Goal: Task Accomplishment & Management: Manage account settings

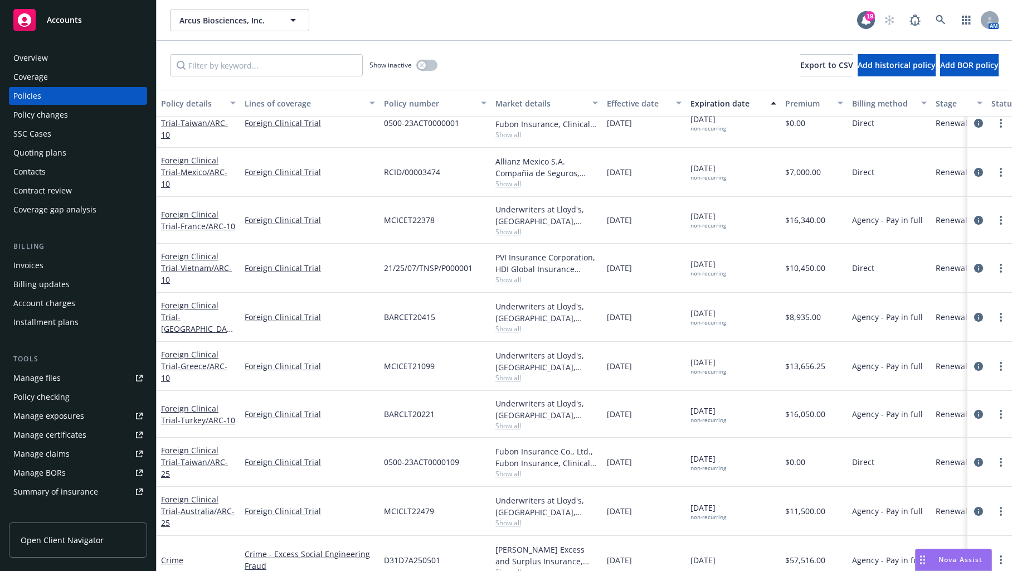
scroll to position [1282, 0]
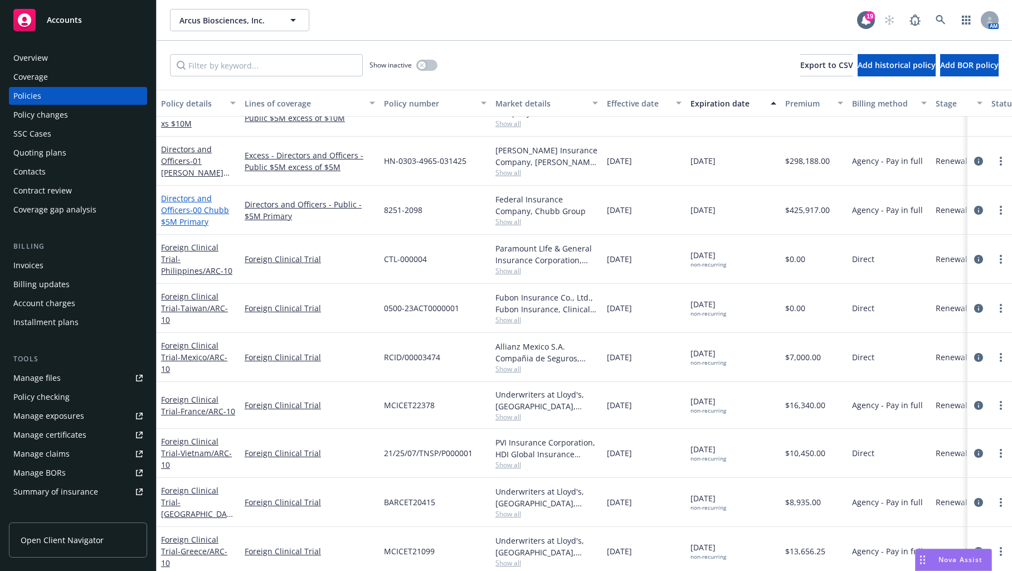
click at [190, 214] on span "- 00 Chubb $5M Primary" at bounding box center [195, 216] width 68 height 22
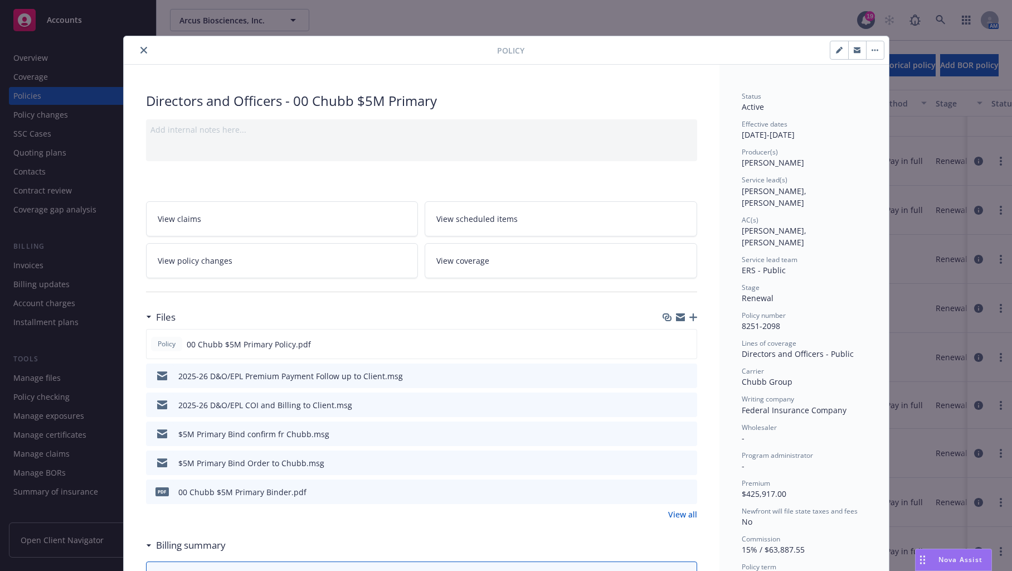
drag, startPoint x: 564, startPoint y: 307, endPoint x: 707, endPoint y: 326, distance: 144.4
click at [564, 307] on div "Files" at bounding box center [421, 316] width 551 height 23
click at [690, 318] on icon "button" at bounding box center [694, 317] width 8 height 8
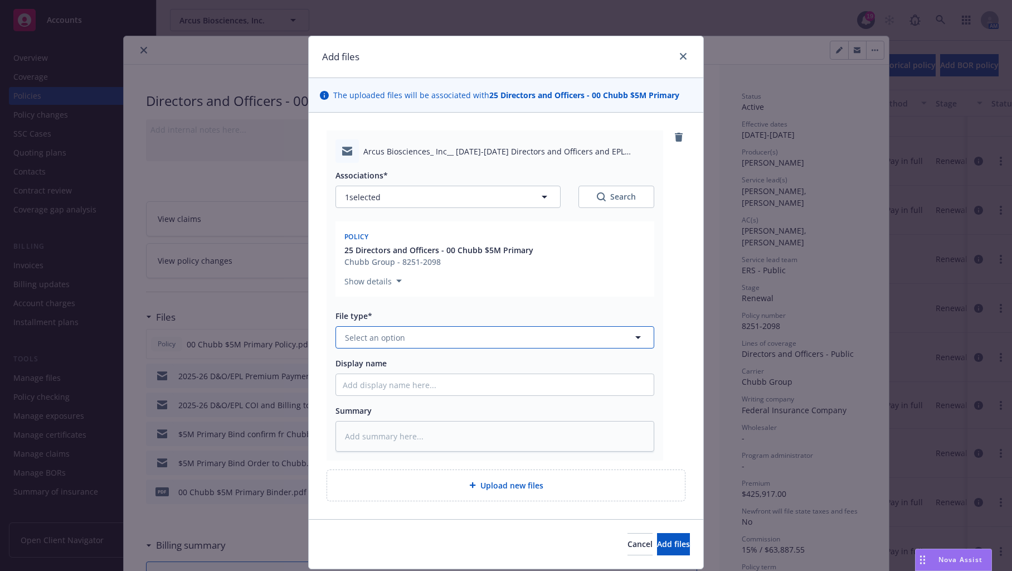
click at [426, 338] on button "Select an option" at bounding box center [495, 337] width 319 height 22
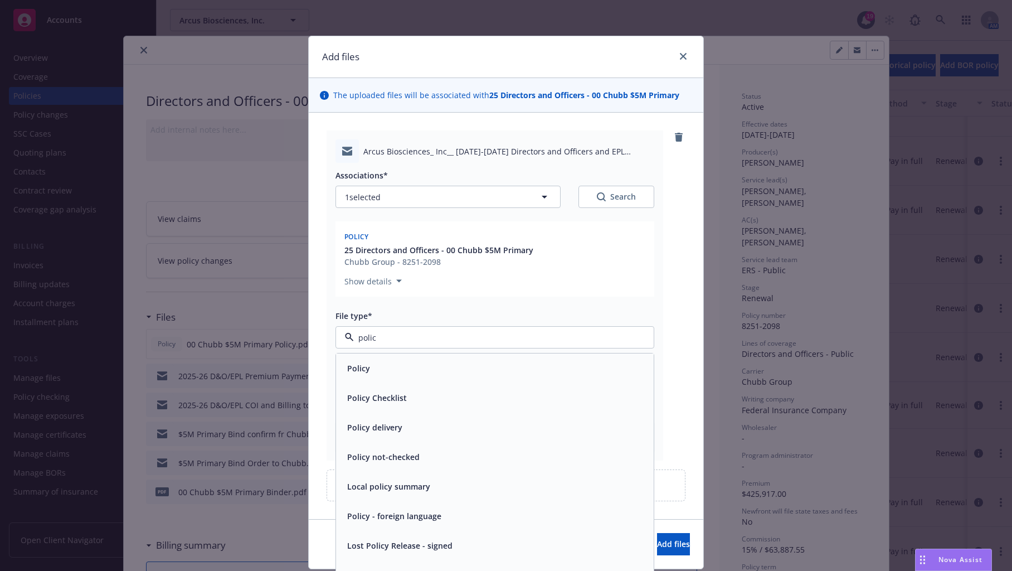
type input "policy"
click at [410, 377] on div "Policy" at bounding box center [495, 368] width 318 height 30
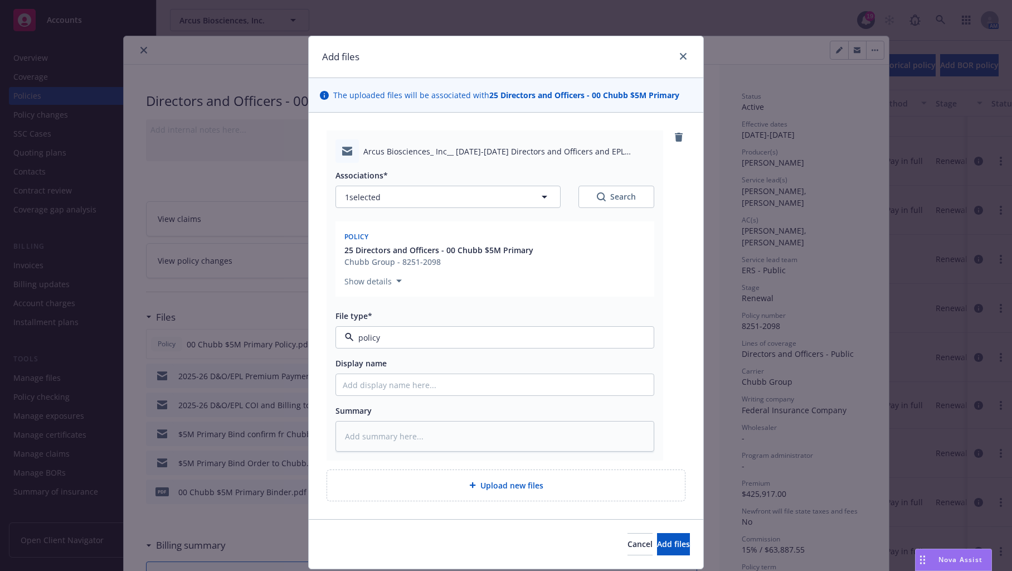
type textarea "x"
type input "Policy"
click at [665, 552] on button "Add files" at bounding box center [673, 544] width 33 height 22
type textarea "x"
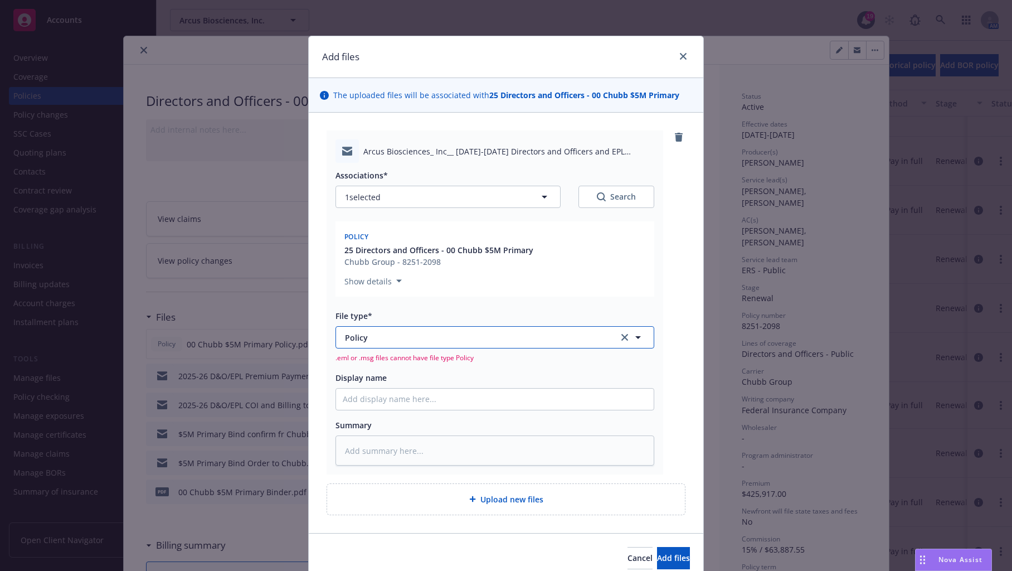
click at [375, 343] on button "Policy" at bounding box center [495, 337] width 319 height 22
type input "policy del"
click at [371, 362] on span "Policy delivery" at bounding box center [374, 368] width 55 height 12
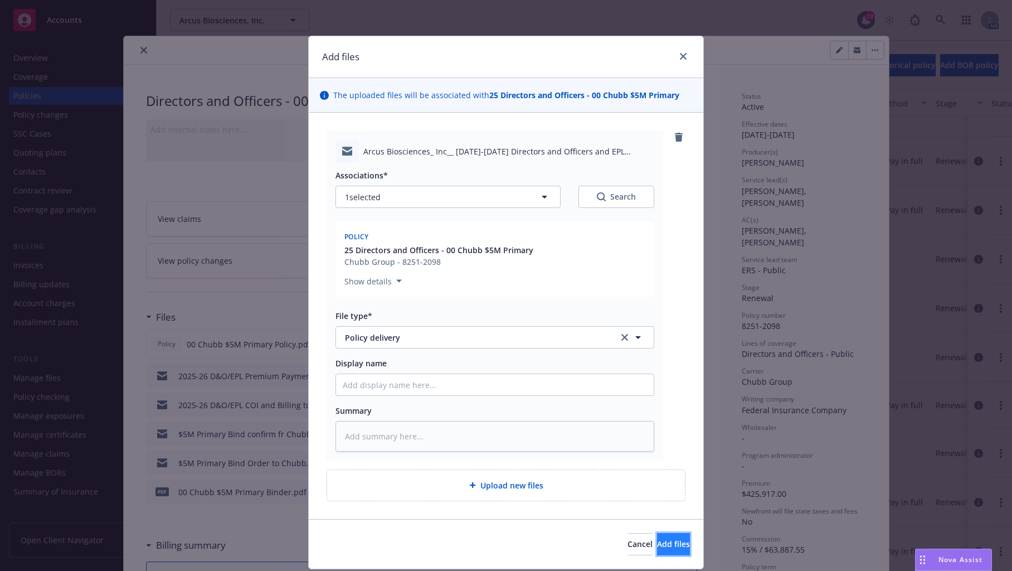
click at [669, 549] on button "Add files" at bounding box center [673, 544] width 33 height 22
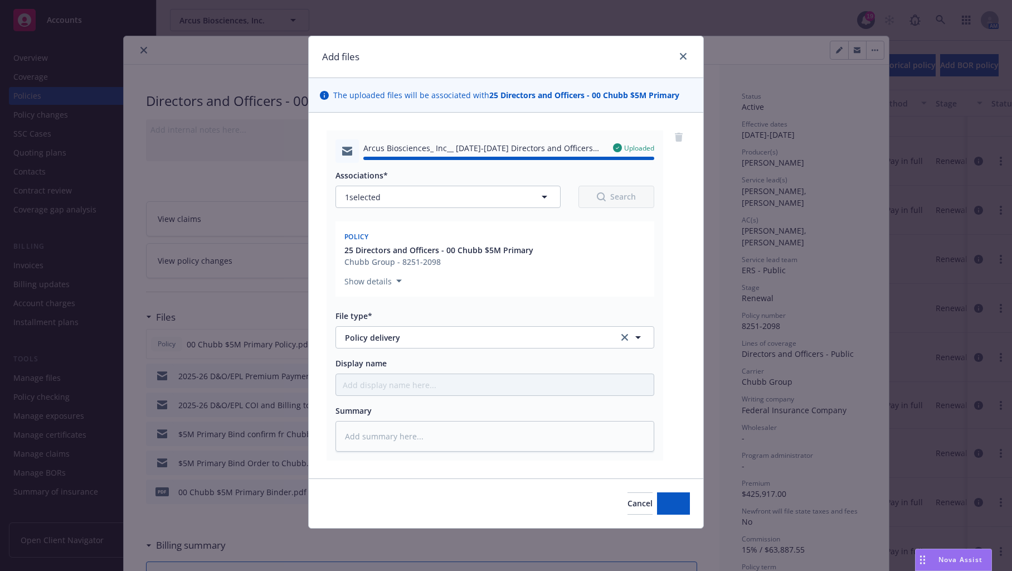
type textarea "x"
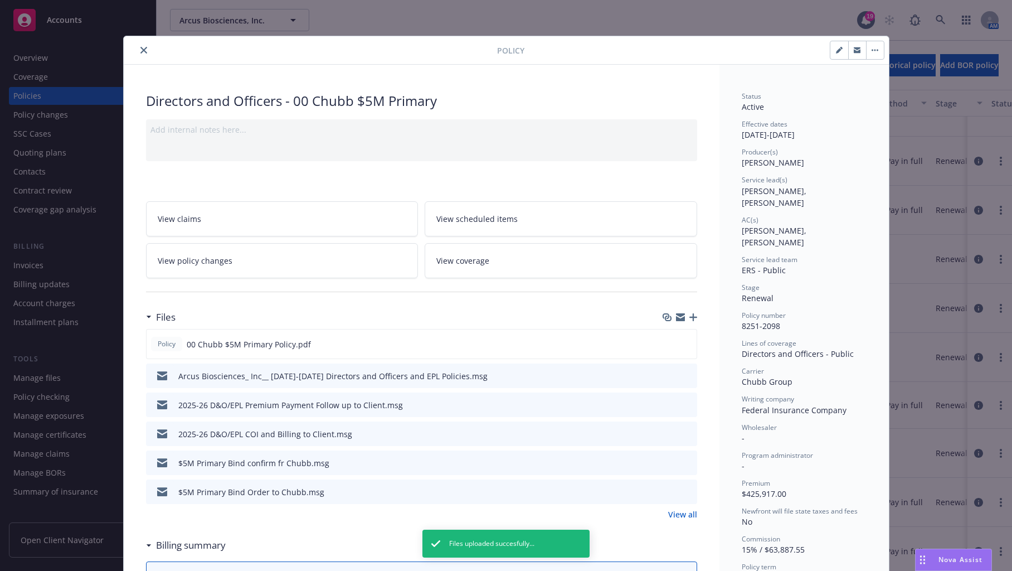
click at [140, 52] on icon "close" at bounding box center [143, 50] width 7 height 7
